Goal: Task Accomplishment & Management: Use online tool/utility

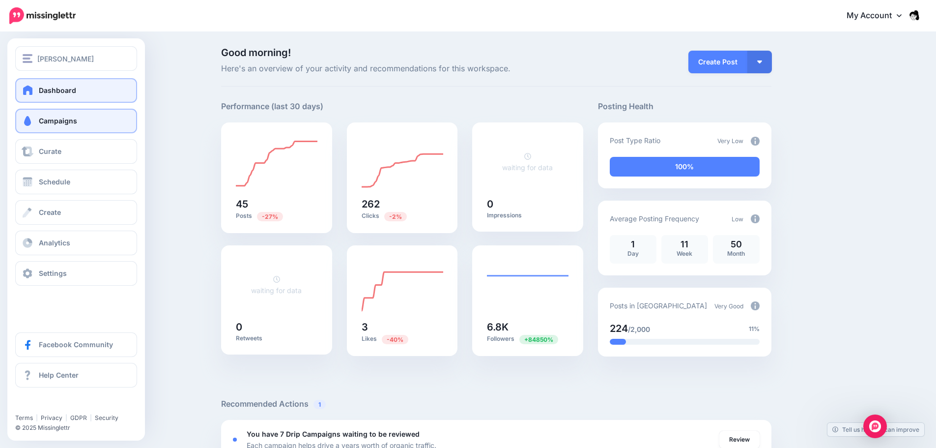
click at [105, 122] on link "Campaigns" at bounding box center [76, 121] width 122 height 25
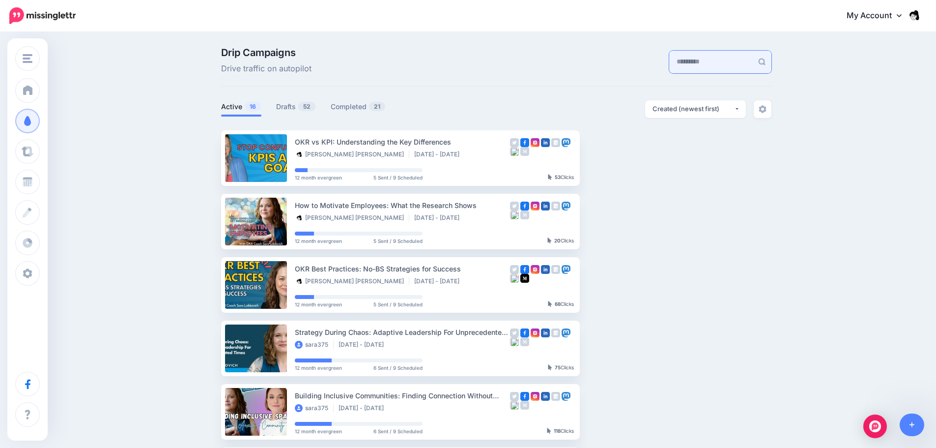
click at [669, 58] on input "text" at bounding box center [711, 62] width 84 height 23
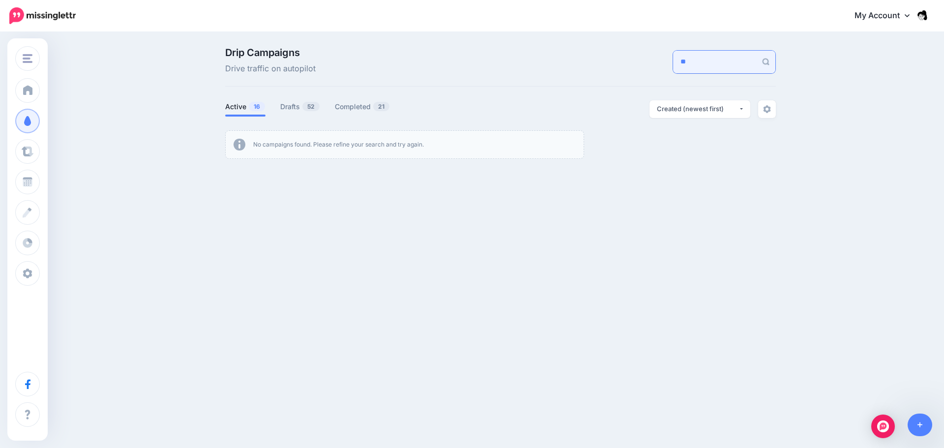
type input "*"
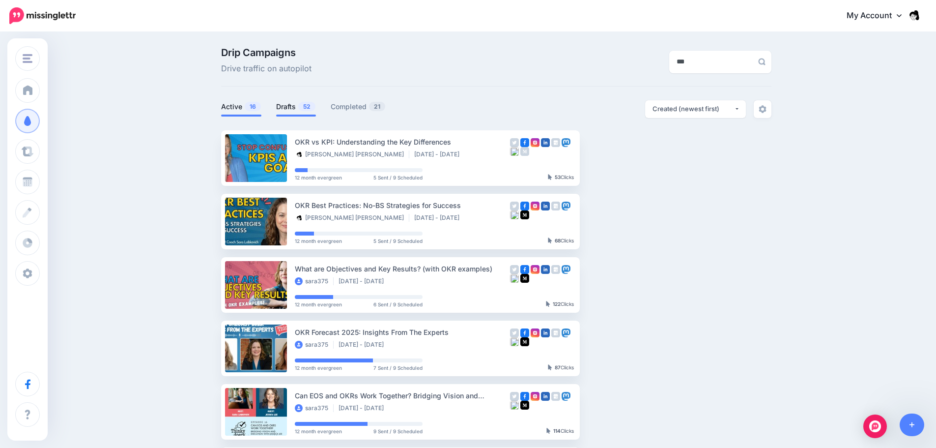
type input "***"
click at [291, 112] on link "Drafts 52" at bounding box center [296, 107] width 40 height 12
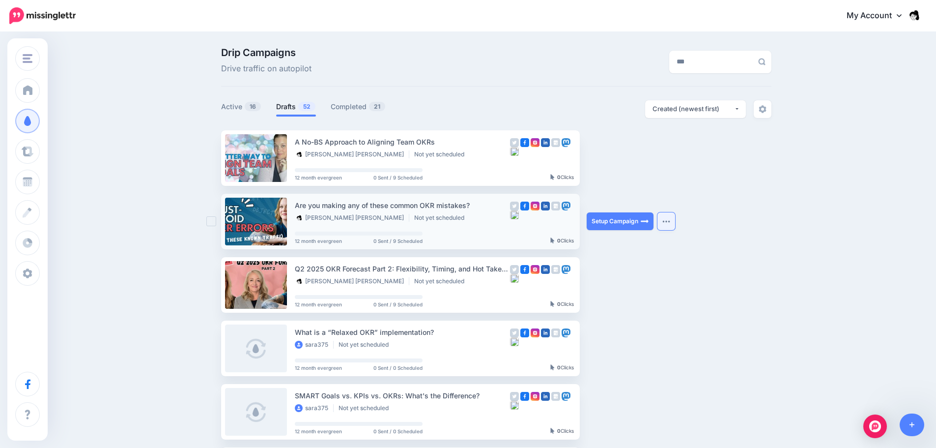
click at [670, 223] on img "button" at bounding box center [667, 221] width 8 height 3
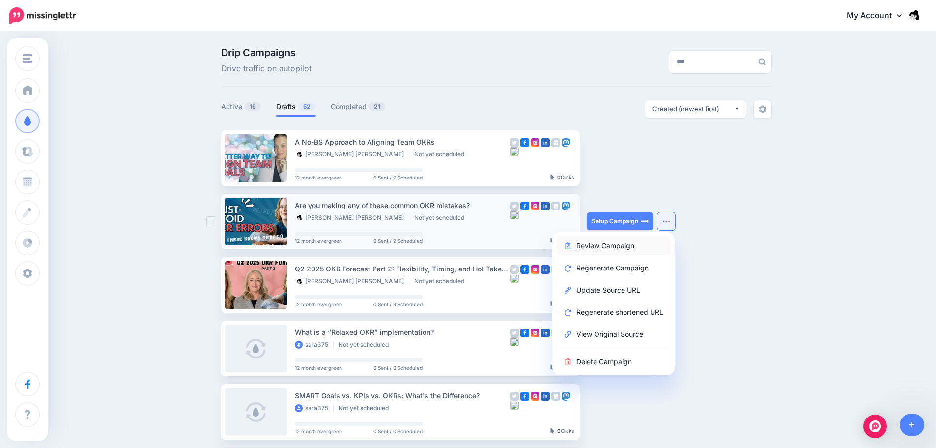
click at [616, 244] on link "Review Campaign" at bounding box center [613, 245] width 115 height 19
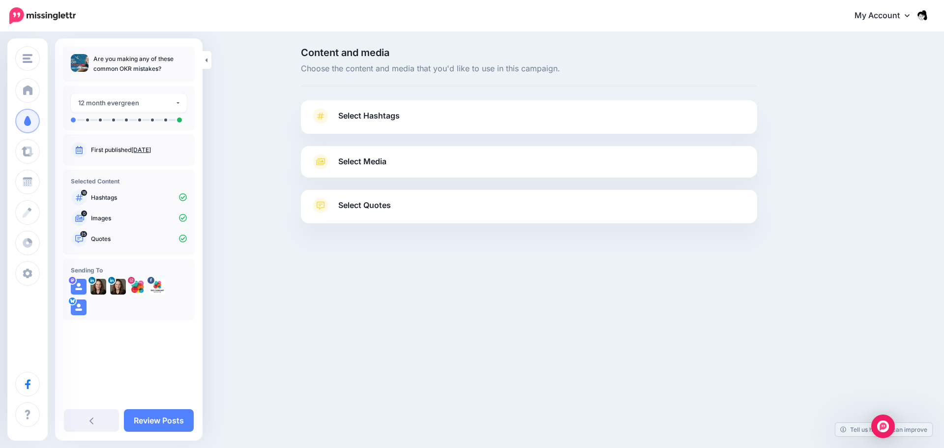
click at [399, 157] on link "Select Media" at bounding box center [529, 162] width 436 height 16
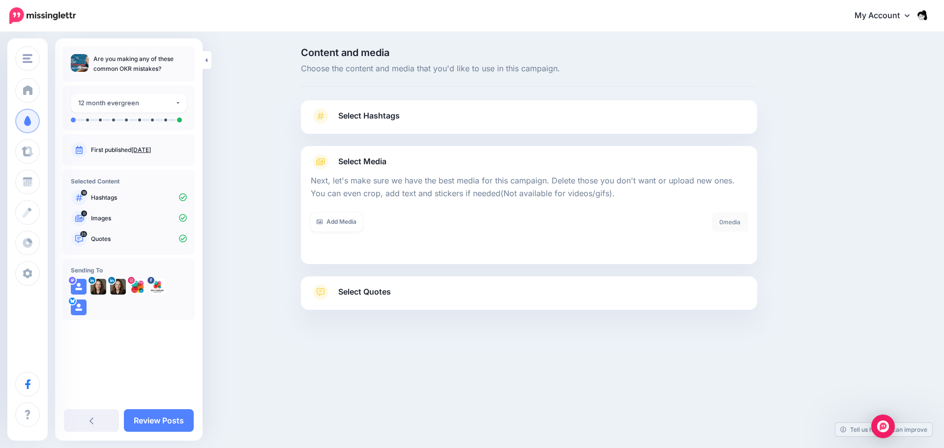
click at [147, 57] on p "Are you making any of these common OKR mistakes?" at bounding box center [139, 64] width 93 height 20
click at [390, 121] on span "Select Hashtags" at bounding box center [368, 115] width 61 height 13
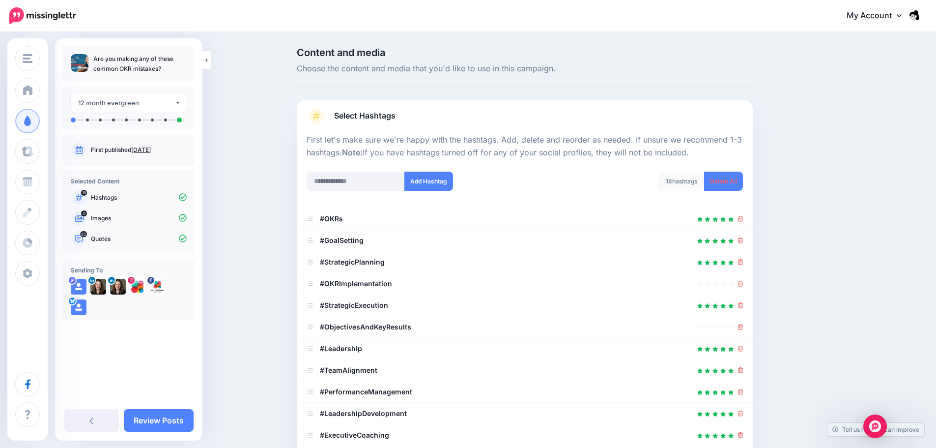
click at [258, 356] on div "Content and media Choose the content and media that you'd like to use in this c…" at bounding box center [468, 392] width 936 height 718
click at [90, 410] on link at bounding box center [91, 420] width 55 height 23
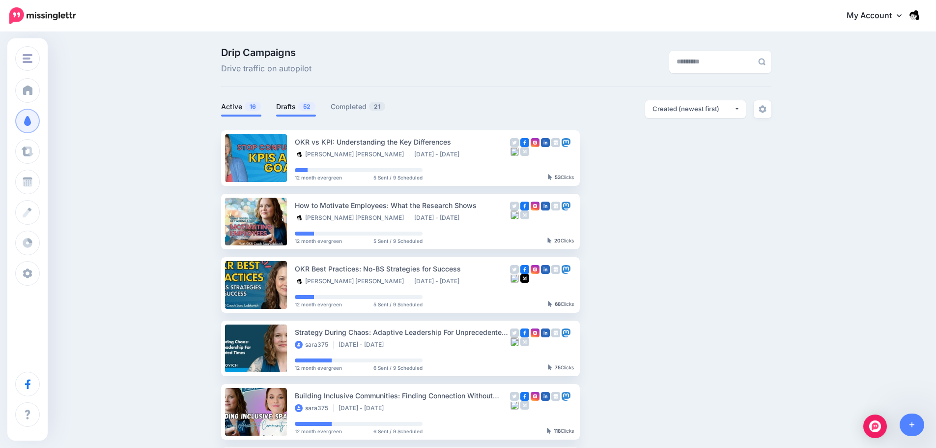
click at [289, 103] on link "Drafts 52" at bounding box center [296, 107] width 40 height 12
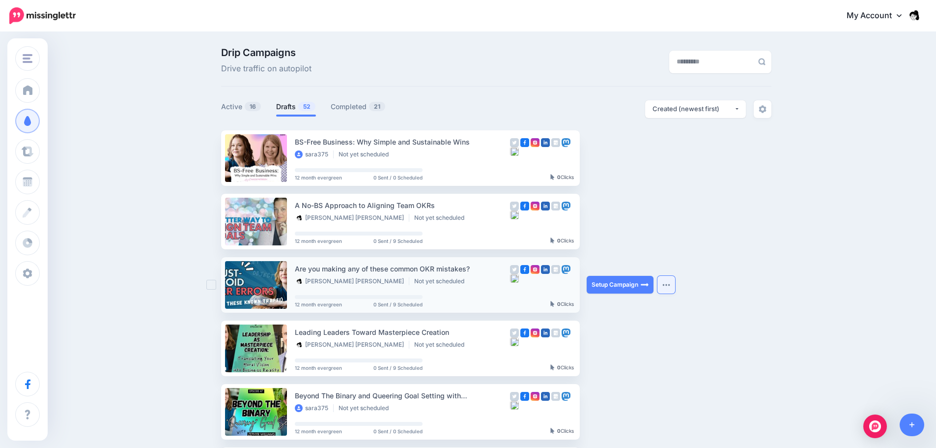
click at [675, 279] on button "button" at bounding box center [667, 285] width 18 height 18
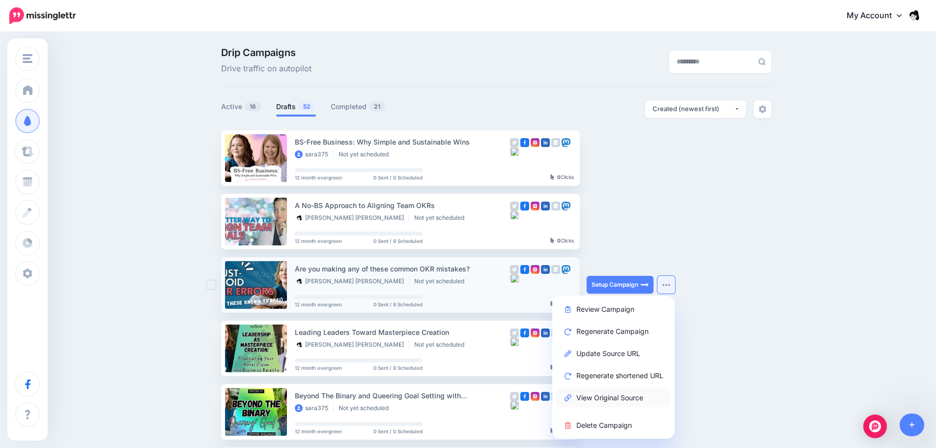
click at [625, 400] on link "View Original Source" at bounding box center [613, 397] width 115 height 19
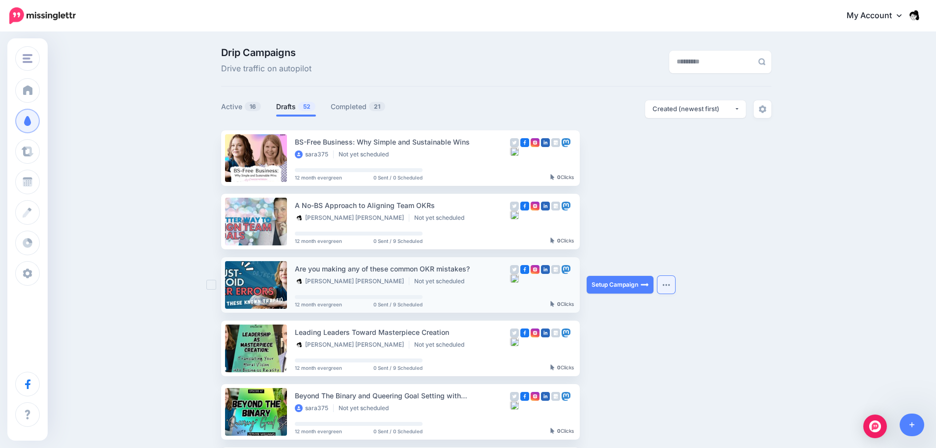
click at [672, 288] on button "button" at bounding box center [667, 285] width 18 height 18
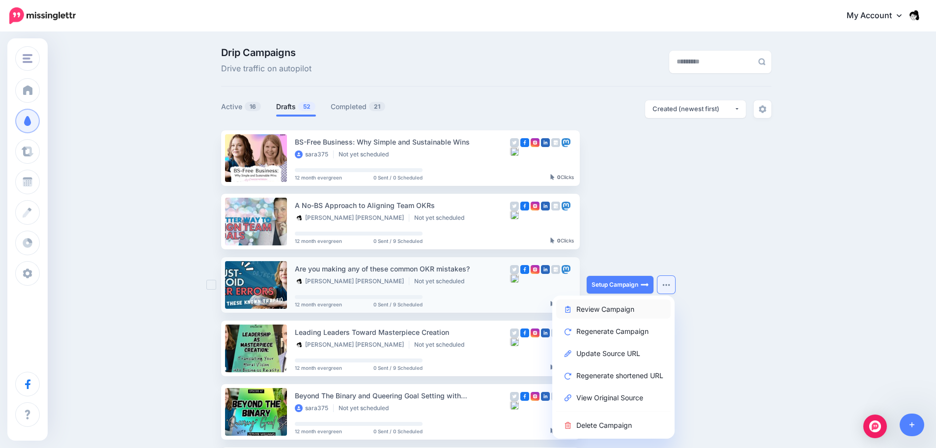
click at [632, 312] on link "Review Campaign" at bounding box center [613, 308] width 115 height 19
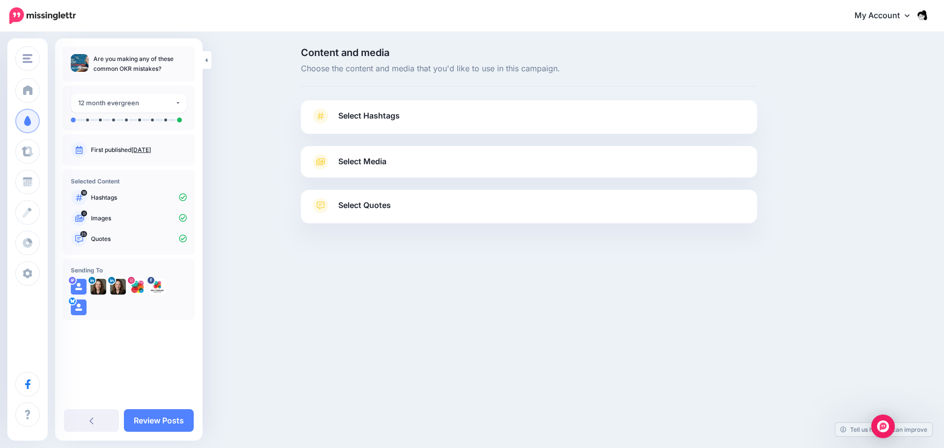
click at [161, 121] on ul at bounding box center [129, 119] width 116 height 5
click at [168, 104] on div "12 month evergreen" at bounding box center [126, 102] width 97 height 11
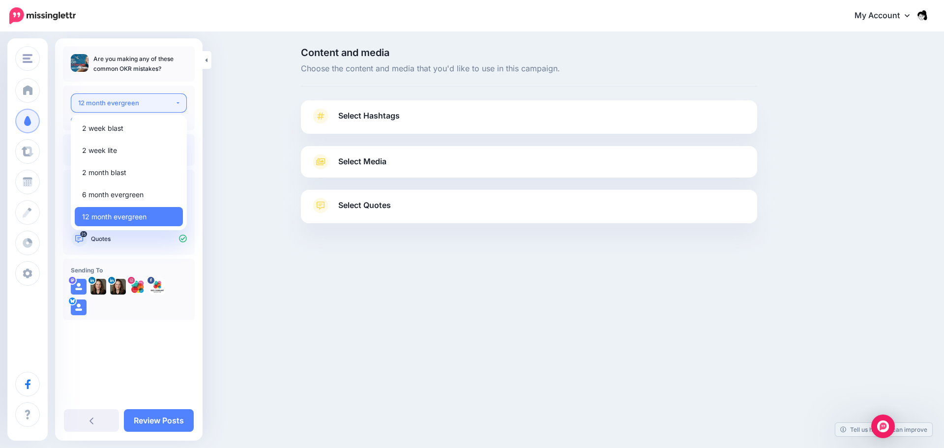
click at [168, 104] on div "12 month evergreen" at bounding box center [126, 102] width 97 height 11
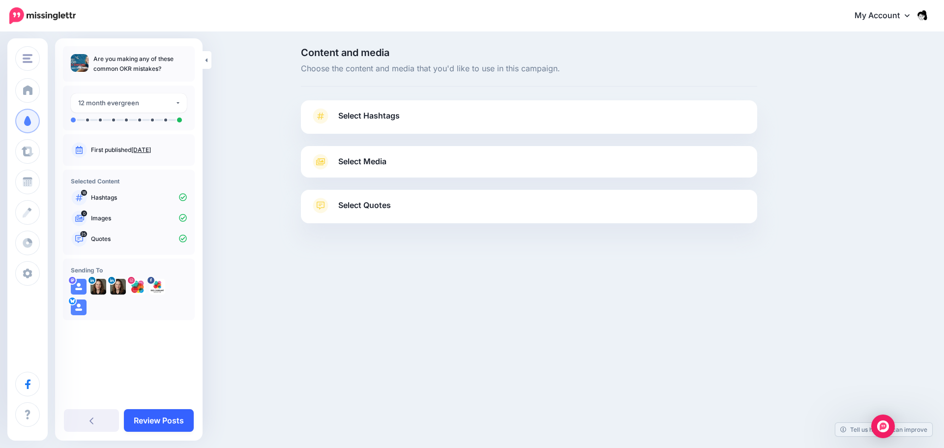
click at [153, 422] on link "Review Posts" at bounding box center [159, 420] width 70 height 23
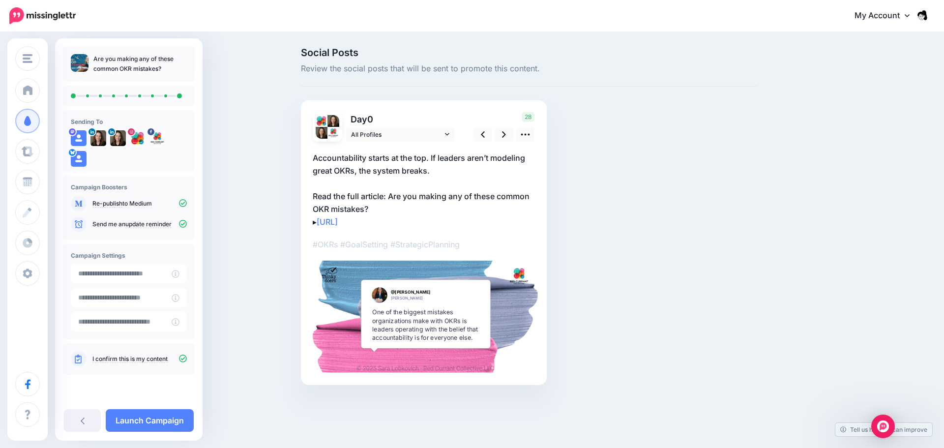
click at [247, 339] on div "Social Posts Review the social posts that will be sent to promote this content.…" at bounding box center [472, 231] width 944 height 396
click at [248, 426] on div "Social Posts Review the social posts that will be sent to promote this content.…" at bounding box center [472, 231] width 944 height 396
click at [247, 414] on div "Social Posts Review the social posts that will be sent to promote this content.…" at bounding box center [472, 231] width 944 height 396
click at [262, 393] on div "Social Posts Review the social posts that will be sent to promote this content.…" at bounding box center [472, 231] width 944 height 396
click at [160, 331] on input "text" at bounding box center [121, 321] width 101 height 19
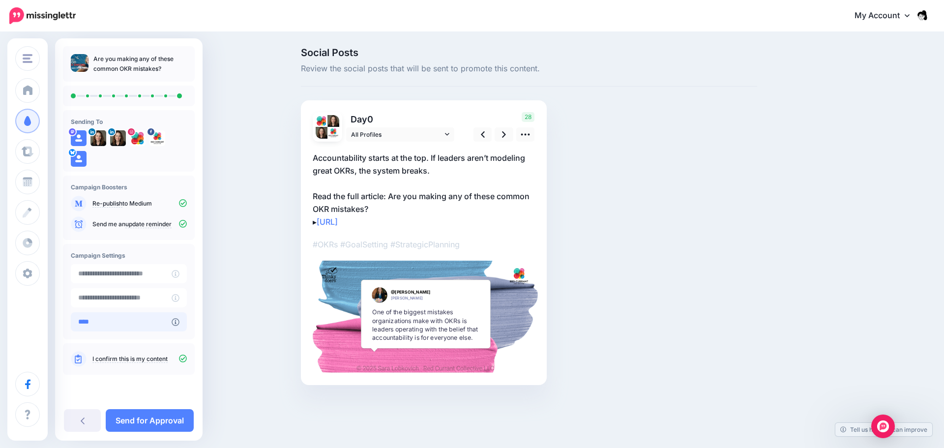
type input "**********"
click at [245, 405] on div "Social Posts Review the social posts that will be sent to promote this content.…" at bounding box center [472, 231] width 944 height 396
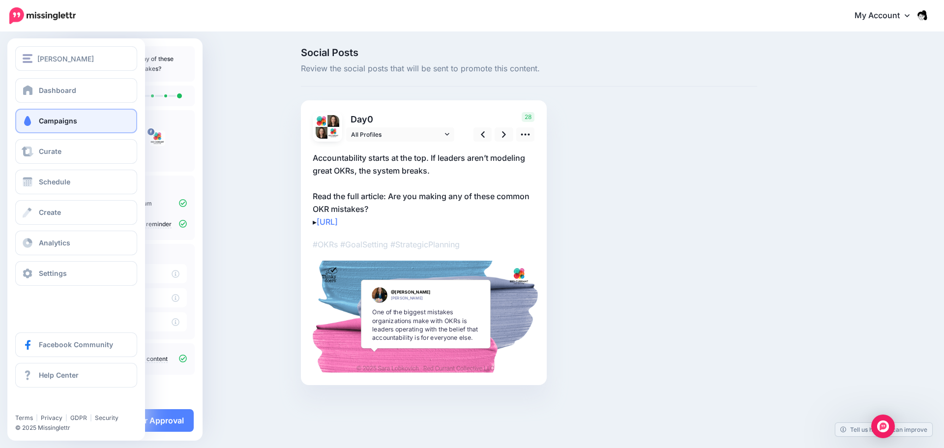
click at [58, 124] on span "Campaigns" at bounding box center [58, 120] width 38 height 8
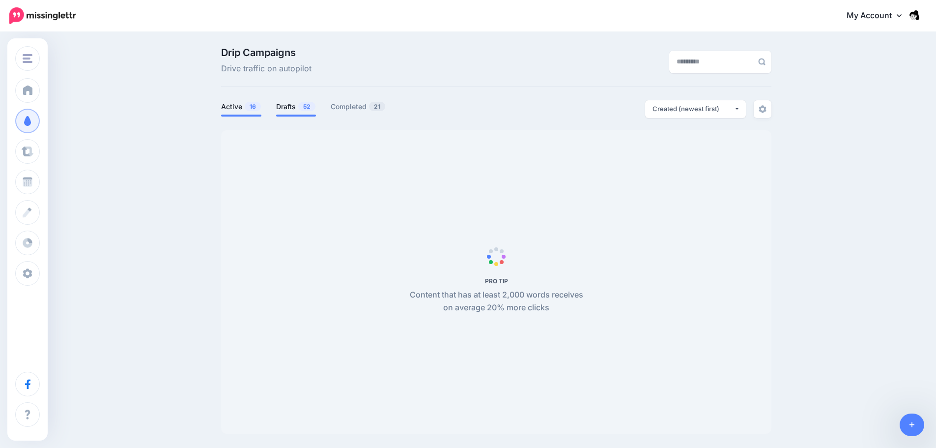
click at [293, 105] on link "Drafts 52" at bounding box center [296, 107] width 40 height 12
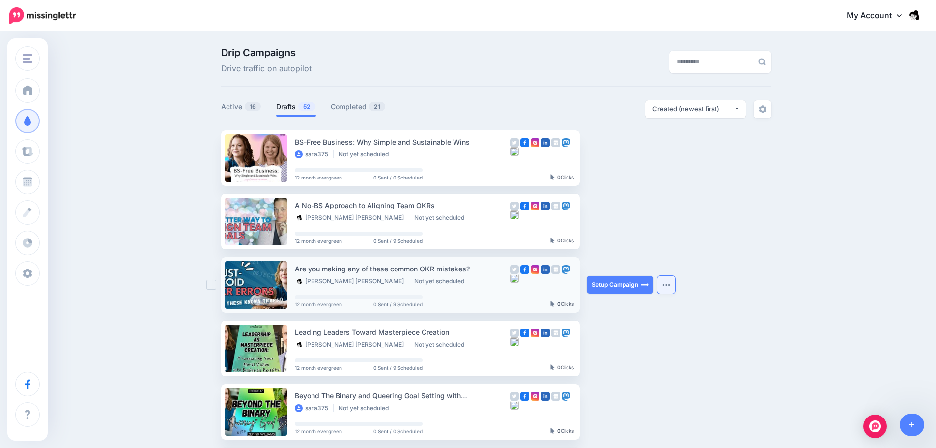
click at [674, 278] on button "button" at bounding box center [667, 285] width 18 height 18
click at [888, 203] on div "Drip Campaigns Drive traffic on autopilot Active 16 52 21" at bounding box center [468, 451] width 936 height 837
